Goal: Check status: Check status

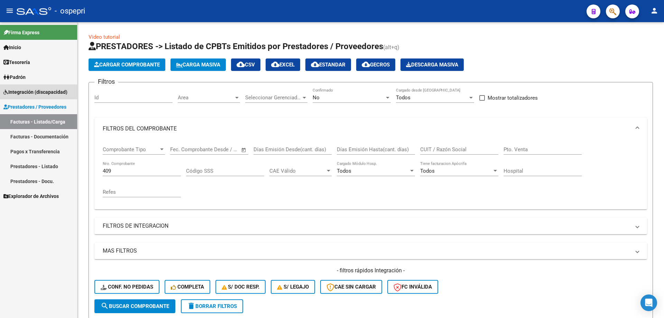
click at [39, 90] on span "Integración (discapacidad)" at bounding box center [35, 92] width 64 height 8
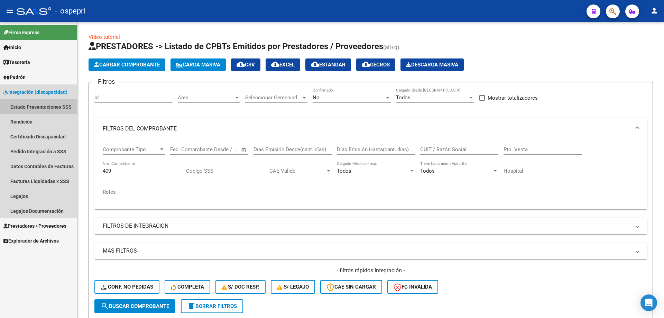
click at [37, 107] on link "Estado Presentaciones SSS" at bounding box center [38, 106] width 77 height 15
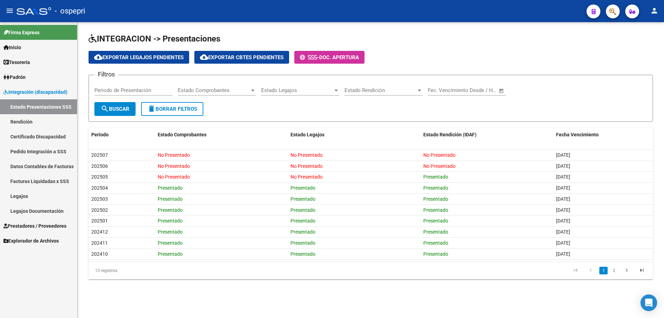
click at [37, 152] on link "Pedido Integración a SSS" at bounding box center [38, 151] width 77 height 15
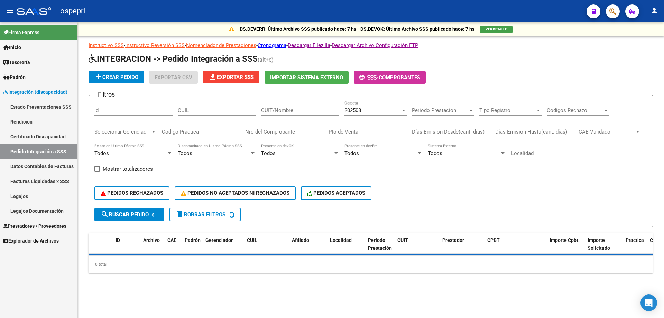
click at [390, 113] on div "202508" at bounding box center [373, 110] width 56 height 6
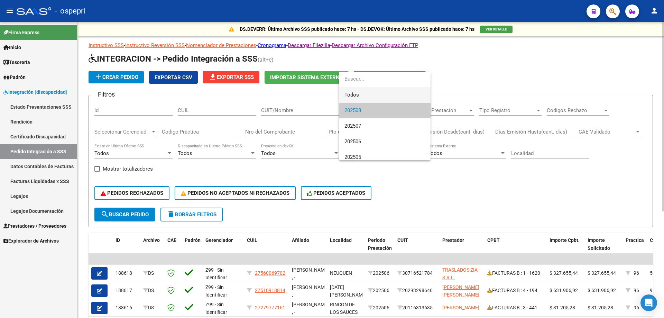
drag, startPoint x: 386, startPoint y: 92, endPoint x: 322, endPoint y: 94, distance: 63.7
click at [384, 92] on span "Todos" at bounding box center [385, 95] width 81 height 16
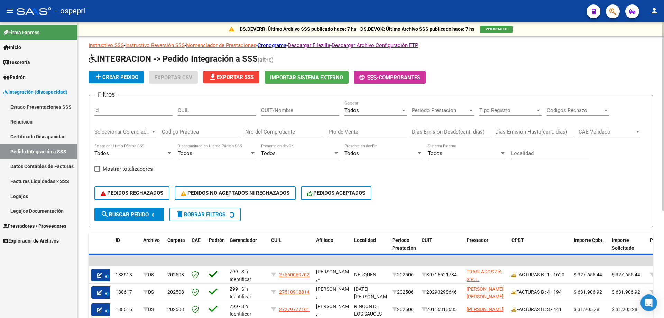
click at [302, 107] on div "CUIT/Nombre" at bounding box center [300, 108] width 78 height 15
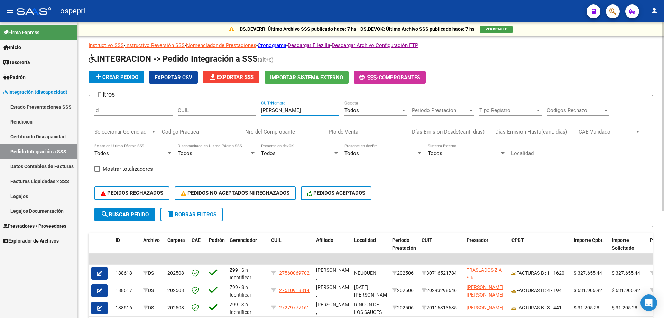
type input "[PERSON_NAME]"
click at [296, 133] on input "Nro del Comprobante" at bounding box center [284, 132] width 78 height 6
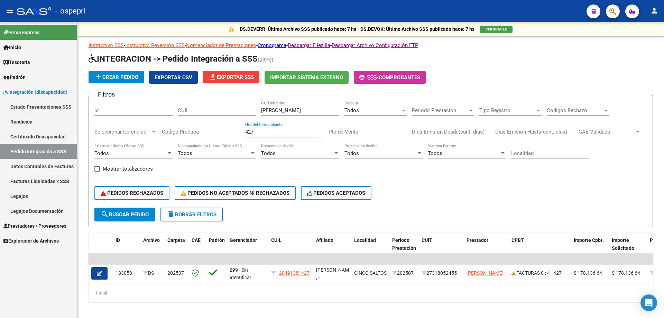
type input "427"
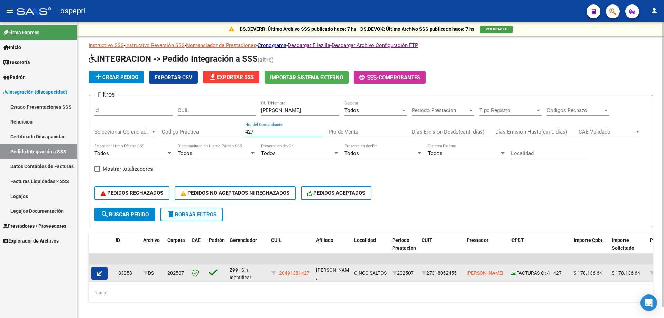
click at [513, 272] on icon at bounding box center [514, 273] width 5 height 5
